Goal: Navigation & Orientation: Go to known website

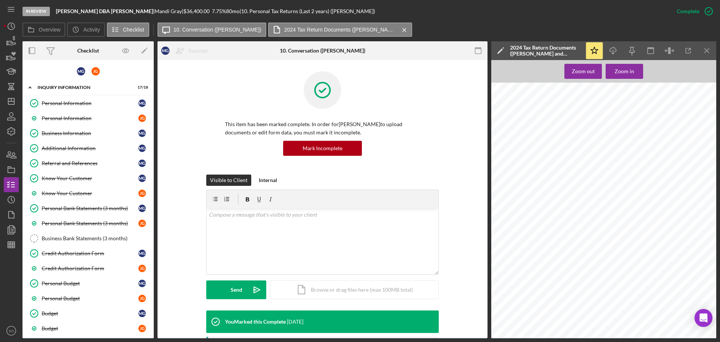
scroll to position [1312, 0]
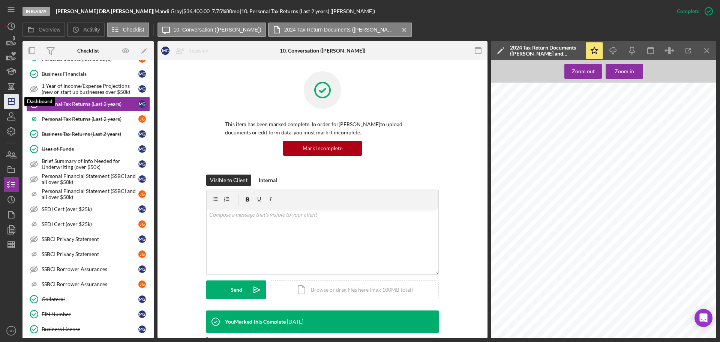
drag, startPoint x: 13, startPoint y: 103, endPoint x: 18, endPoint y: 103, distance: 4.5
click at [13, 103] on icon "Icon/Dashboard" at bounding box center [11, 101] width 19 height 19
